Goal: Task Accomplishment & Management: Manage account settings

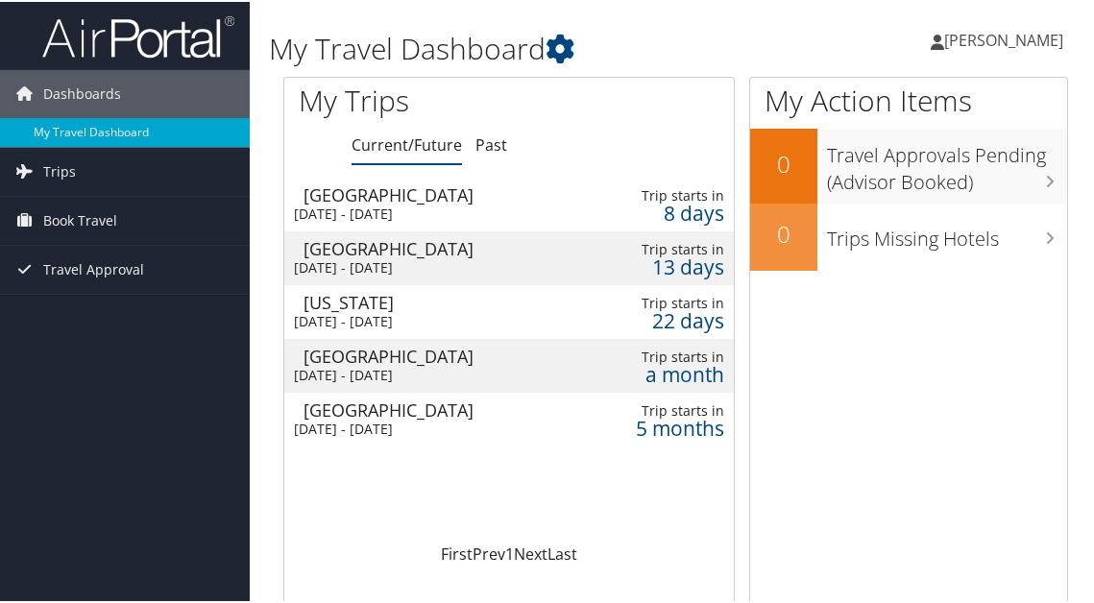
click at [495, 206] on div "[DATE] - [DATE]" at bounding box center [419, 212] width 250 height 17
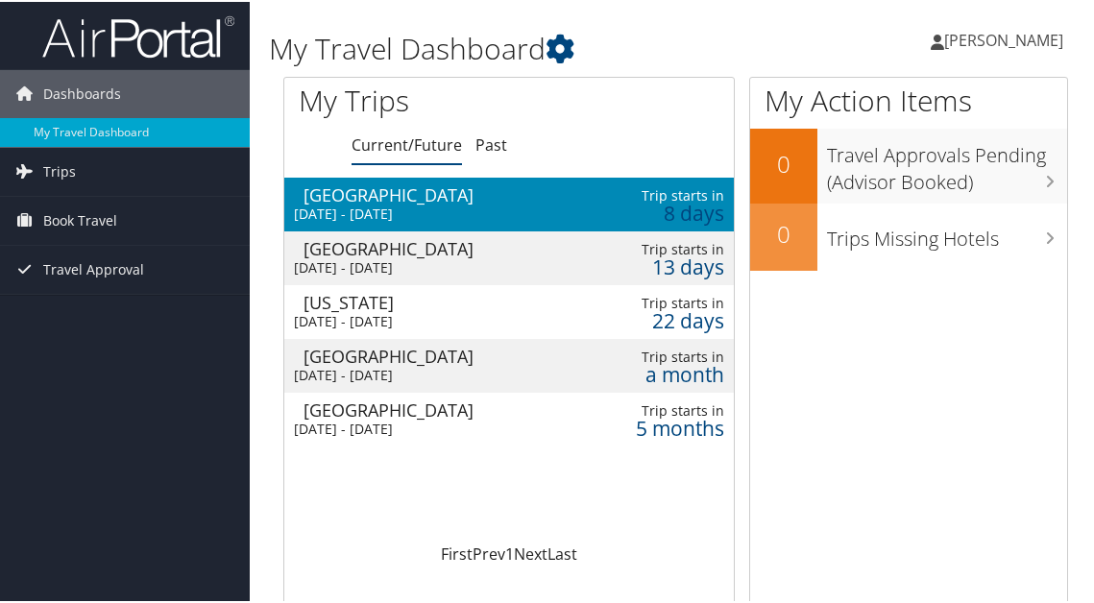
click at [495, 206] on div "[DATE] - [DATE]" at bounding box center [419, 212] width 250 height 17
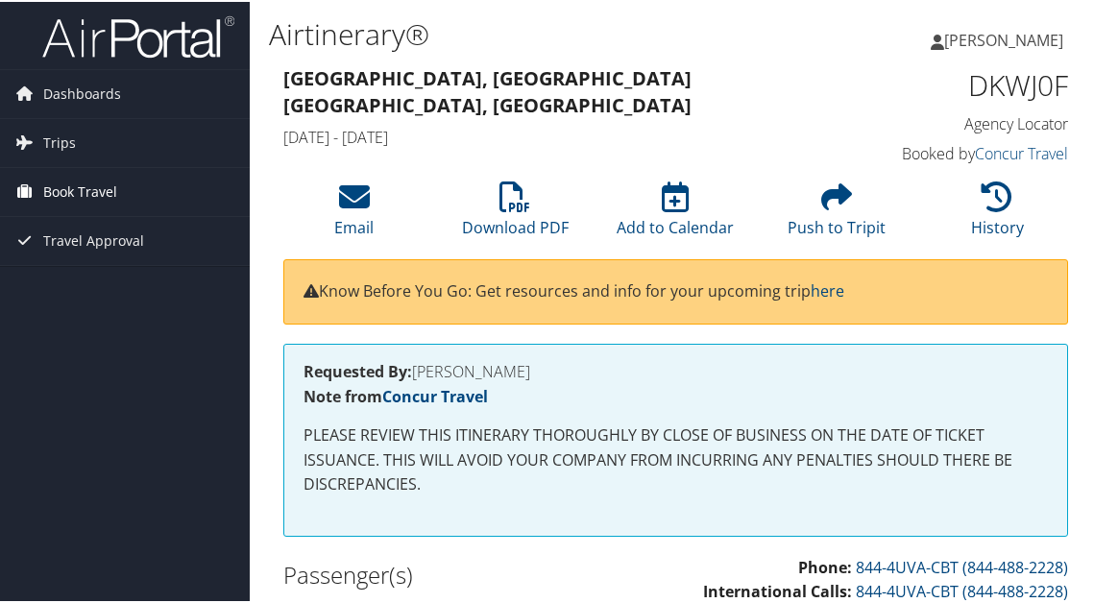
click at [141, 183] on link "Book Travel" at bounding box center [125, 190] width 250 height 48
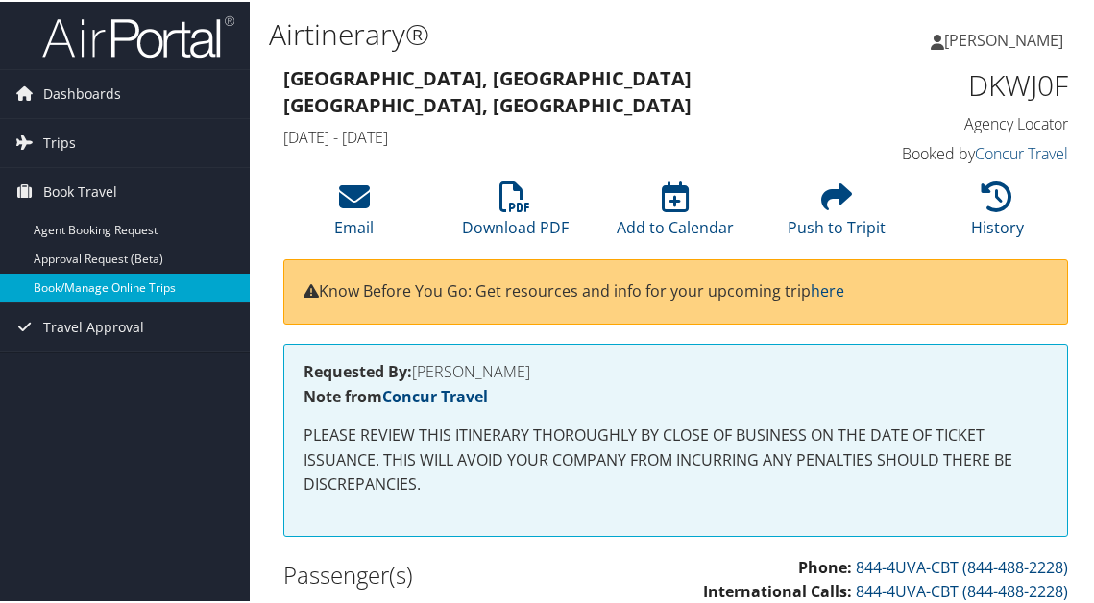
click at [136, 282] on link "Book/Manage Online Trips" at bounding box center [125, 286] width 250 height 29
